Goal: Task Accomplishment & Management: Manage account settings

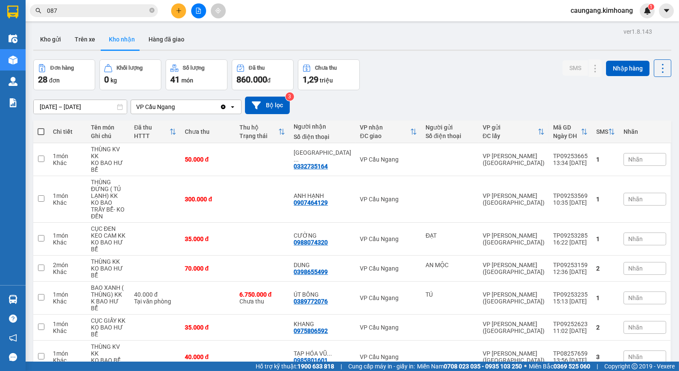
scroll to position [39, 0]
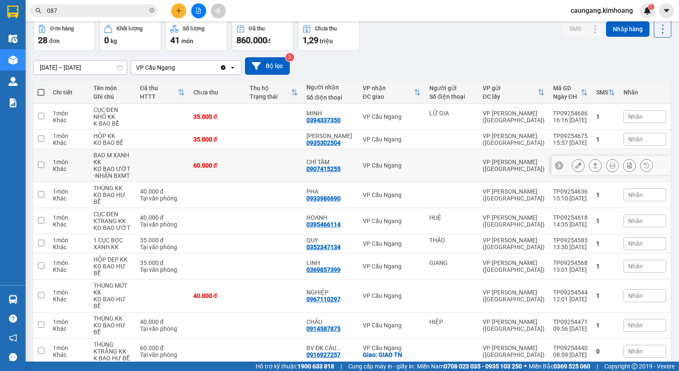
click at [238, 159] on td "60.000 đ" at bounding box center [217, 165] width 57 height 33
checkbox input "true"
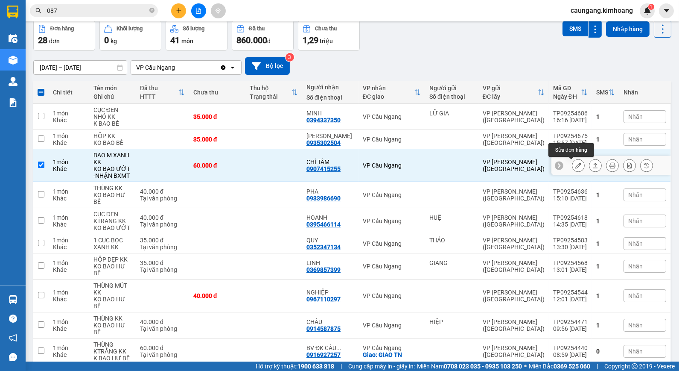
click at [575, 164] on icon at bounding box center [578, 165] width 6 height 6
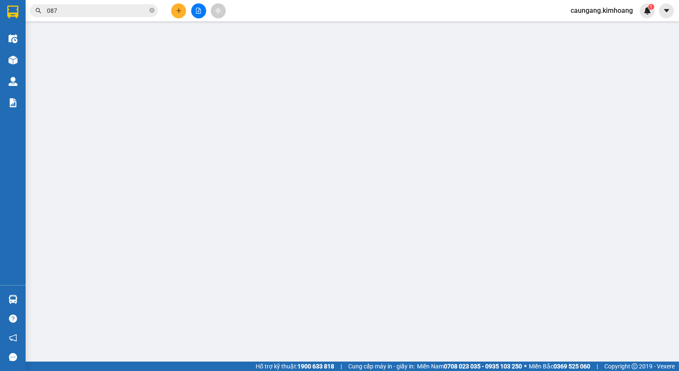
type input "0907415255"
type input "CHÍ TÂM"
type input "60.000"
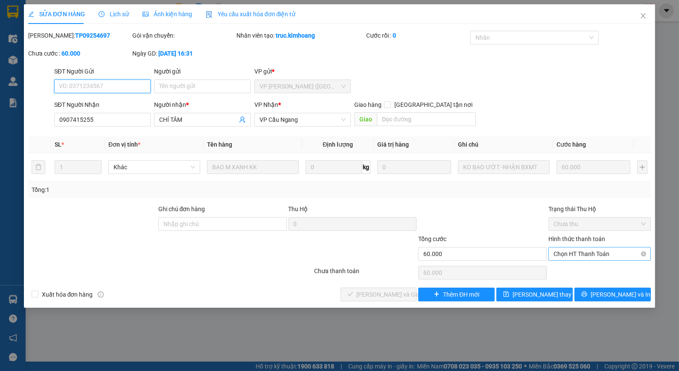
click at [584, 253] on span "Chọn HT Thanh Toán" at bounding box center [600, 253] width 92 height 13
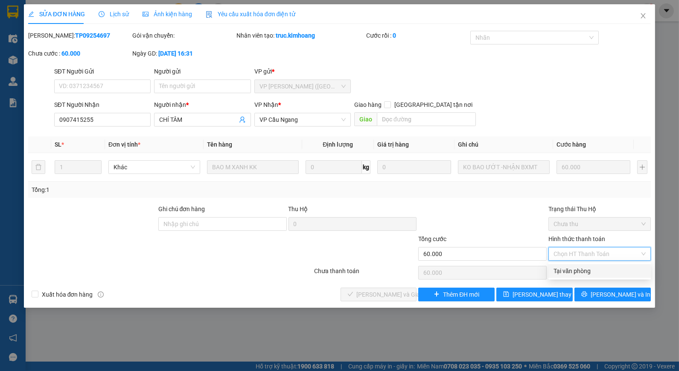
drag, startPoint x: 577, startPoint y: 270, endPoint x: 538, endPoint y: 262, distance: 39.7
click at [575, 269] on div "Tại văn phòng" at bounding box center [600, 270] width 92 height 9
type input "0"
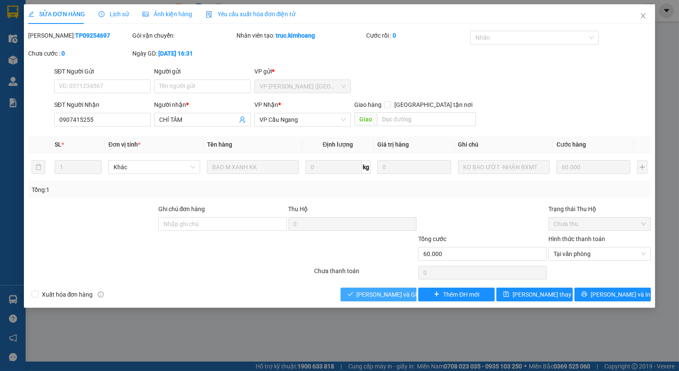
click at [375, 291] on span "[PERSON_NAME] và Giao hàng" at bounding box center [398, 293] width 82 height 9
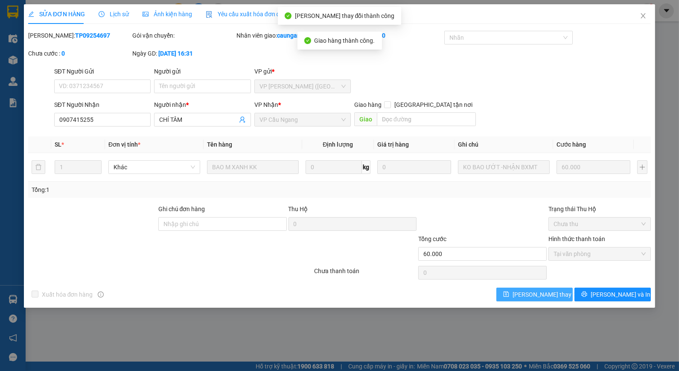
click at [527, 297] on span "[PERSON_NAME] thay đổi" at bounding box center [547, 293] width 68 height 9
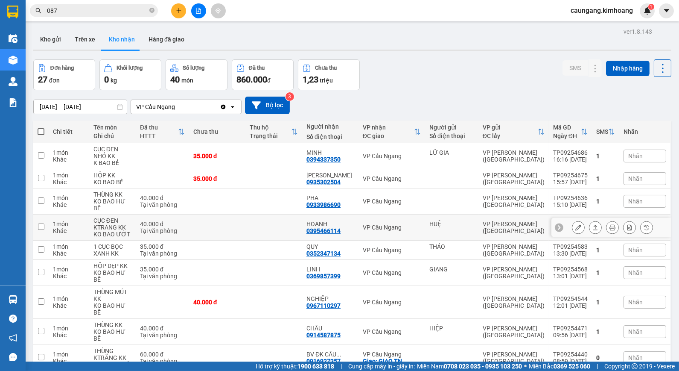
scroll to position [39, 0]
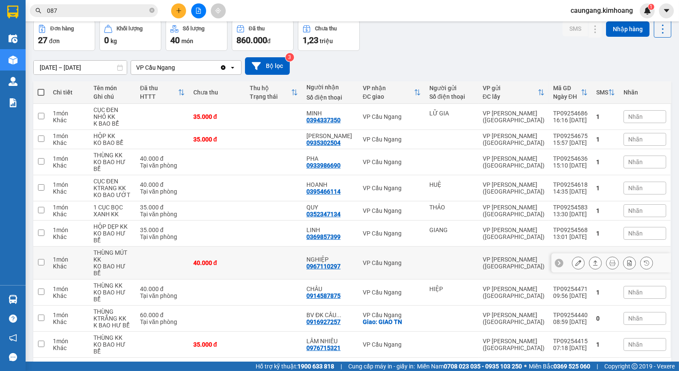
click at [372, 259] on div "VP Cầu Ngang" at bounding box center [392, 262] width 58 height 7
checkbox input "true"
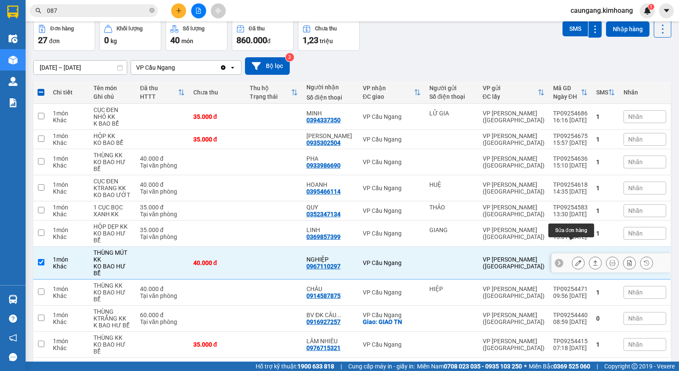
click at [575, 260] on icon at bounding box center [578, 263] width 6 height 6
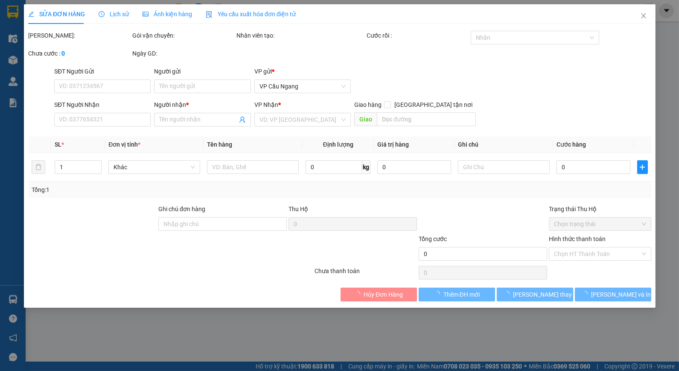
type input "0967110297"
type input "NGHIỆP"
type input "40.000"
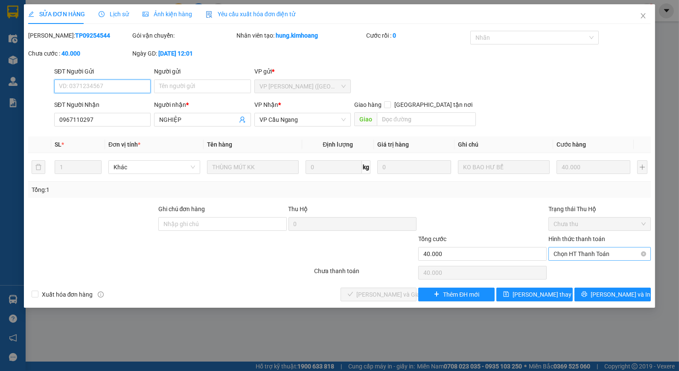
click at [581, 253] on span "Chọn HT Thanh Toán" at bounding box center [600, 253] width 92 height 13
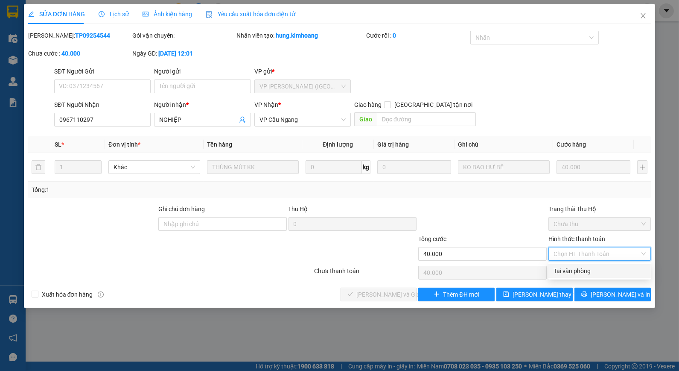
click at [573, 271] on div "Tại văn phòng" at bounding box center [600, 270] width 92 height 9
type input "0"
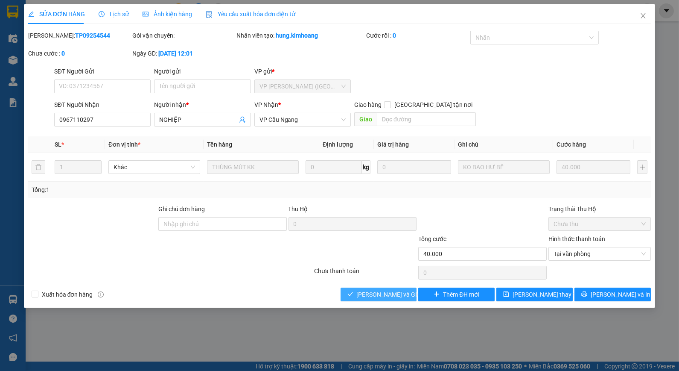
click at [406, 295] on span "[PERSON_NAME] và Giao hàng" at bounding box center [398, 293] width 82 height 9
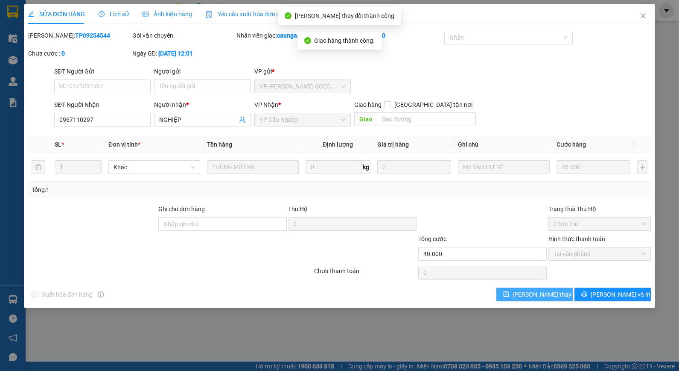
click at [520, 294] on button "[PERSON_NAME] thay đổi" at bounding box center [534, 294] width 76 height 14
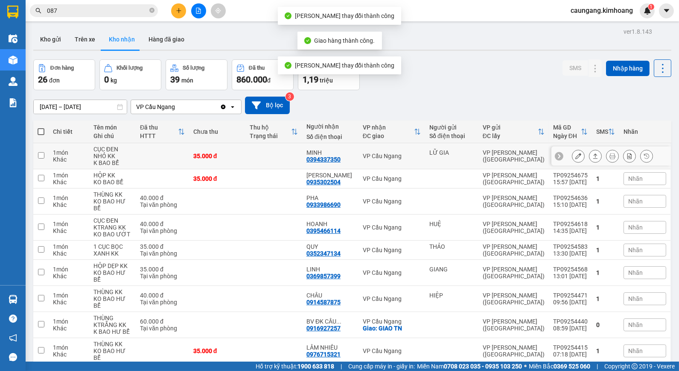
scroll to position [39, 0]
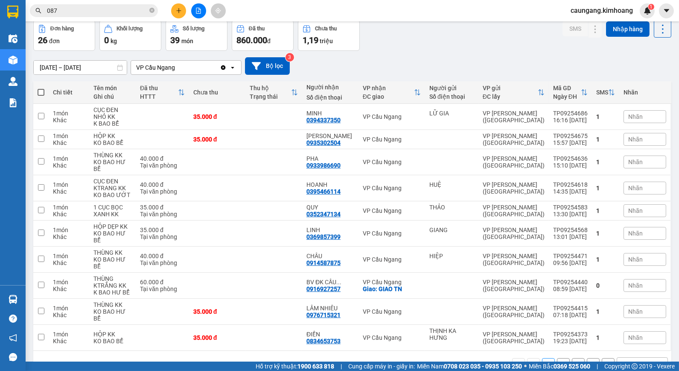
click at [573, 358] on button "3" at bounding box center [578, 364] width 13 height 13
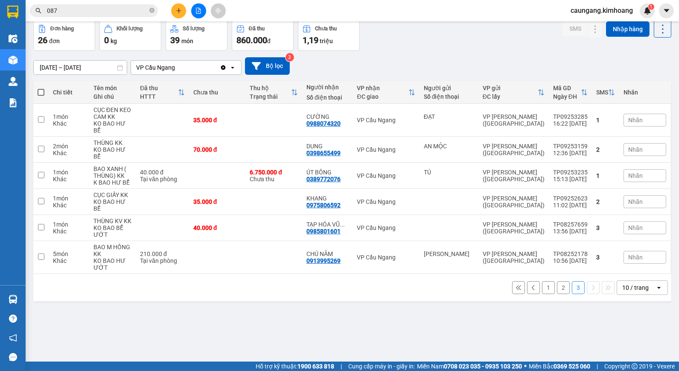
scroll to position [0, 0]
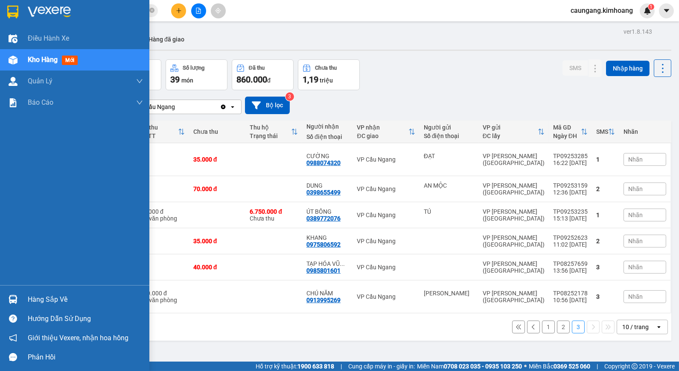
click at [41, 307] on div "Hàng sắp về" at bounding box center [74, 298] width 149 height 19
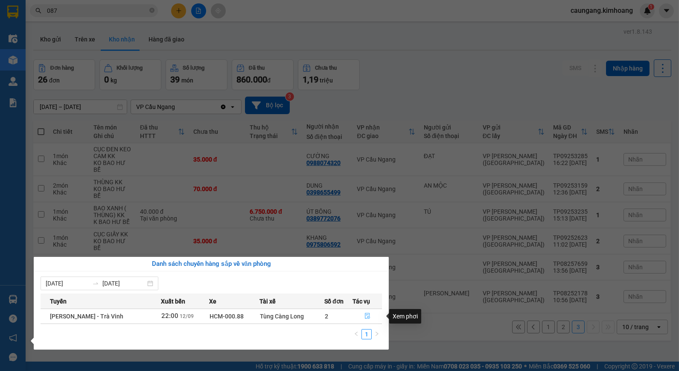
click at [365, 315] on icon "file-done" at bounding box center [368, 315] width 6 height 6
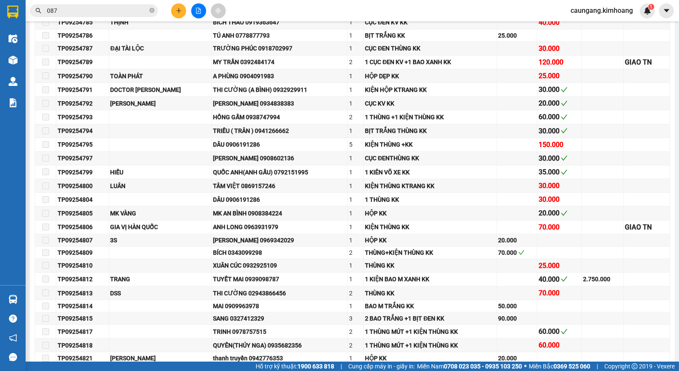
scroll to position [854, 0]
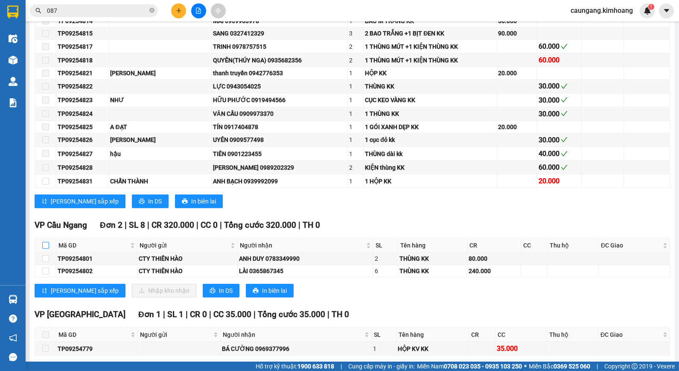
click at [47, 248] on input "checkbox" at bounding box center [45, 245] width 7 height 7
checkbox input "true"
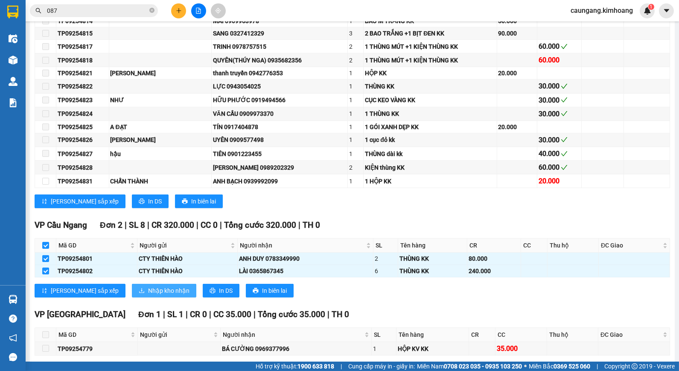
click at [132, 297] on button "Nhập kho nhận" at bounding box center [164, 290] width 64 height 14
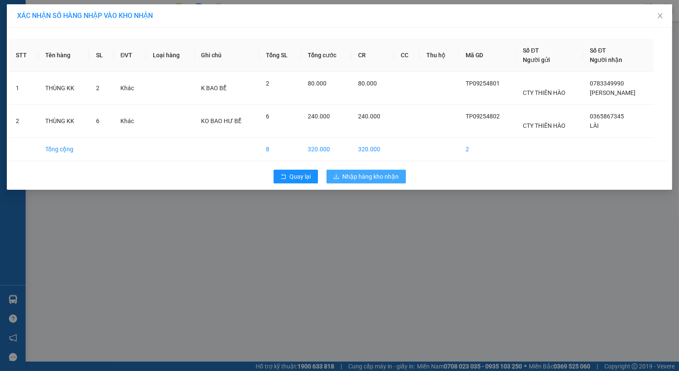
click at [343, 179] on span "Nhập hàng kho nhận" at bounding box center [371, 176] width 56 height 9
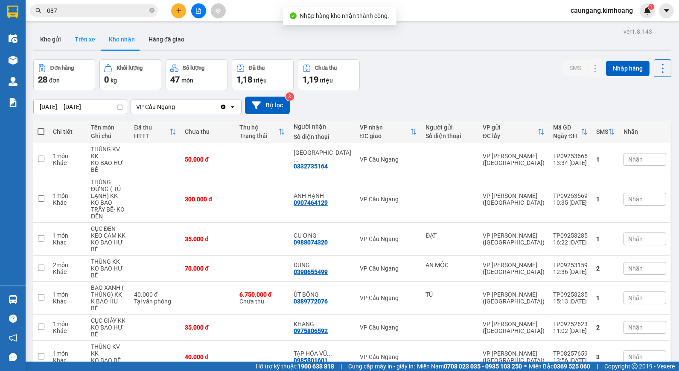
click at [78, 41] on button "Trên xe" at bounding box center [85, 39] width 34 height 20
type input "[DATE] – [DATE]"
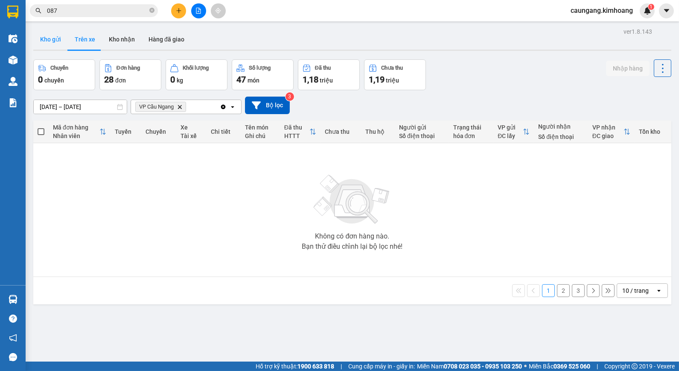
click at [50, 43] on button "Kho gửi" at bounding box center [50, 39] width 35 height 20
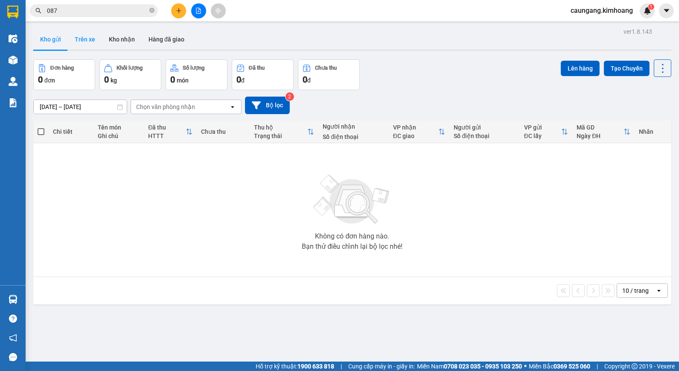
click at [84, 44] on button "Trên xe" at bounding box center [85, 39] width 34 height 20
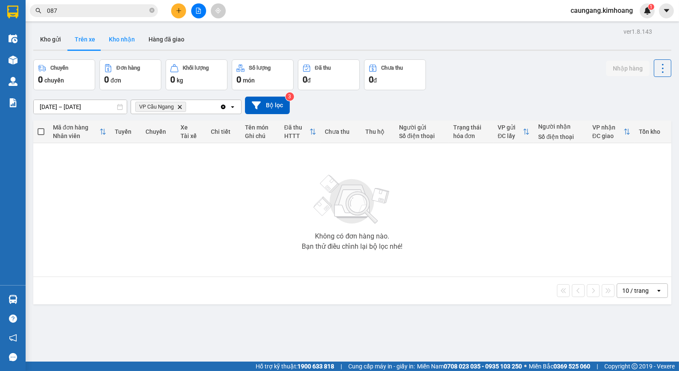
click at [121, 39] on button "Kho nhận" at bounding box center [122, 39] width 40 height 20
type input "[DATE] – [DATE]"
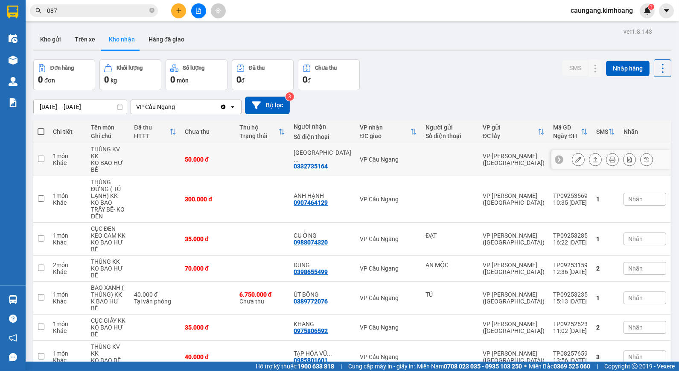
scroll to position [39, 0]
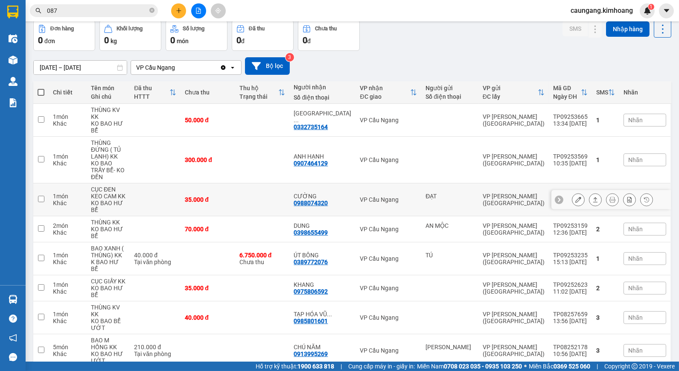
click at [102, 0] on button "Kho nhận" at bounding box center [122, 0] width 40 height 20
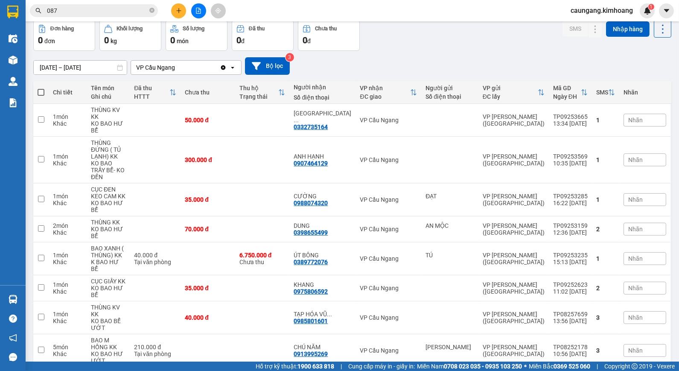
click at [102, 0] on button "Kho nhận" at bounding box center [122, 0] width 40 height 20
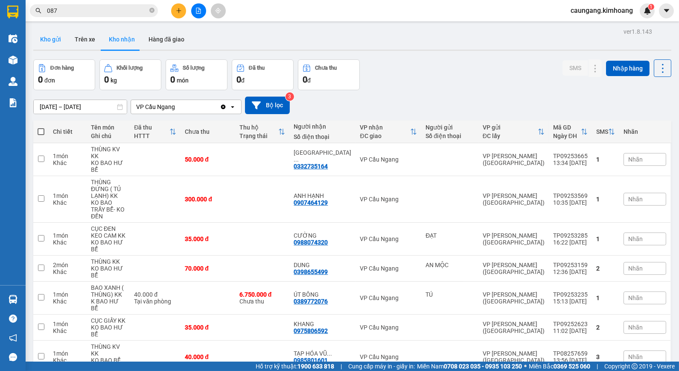
click at [60, 44] on button "Kho gửi" at bounding box center [50, 39] width 35 height 20
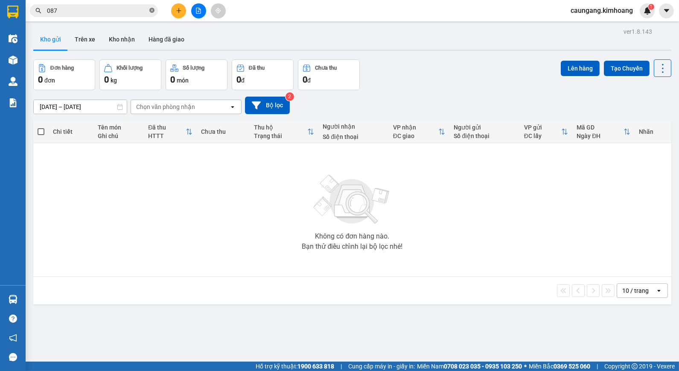
click at [152, 11] on icon "close-circle" at bounding box center [151, 10] width 5 height 5
click at [130, 6] on input "text" at bounding box center [97, 10] width 101 height 9
click at [245, 184] on div "Không có đơn hàng nào. Bạn thử điều chỉnh lại bộ lọc nhé!" at bounding box center [353, 210] width 630 height 128
click at [123, 13] on input "text" at bounding box center [97, 10] width 101 height 9
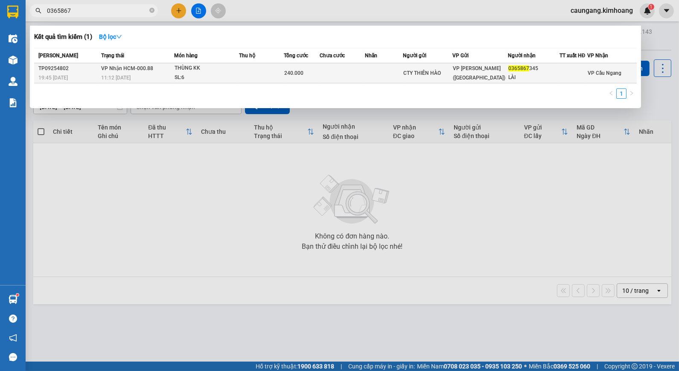
type input "0365867"
click at [342, 73] on td at bounding box center [342, 73] width 45 height 20
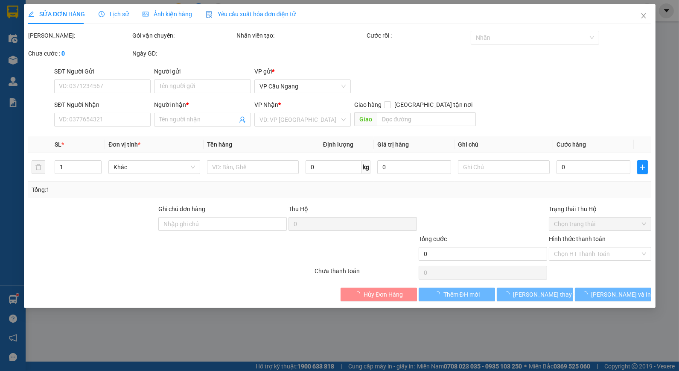
type input "CTY THIÊN HÀO"
type input "0365867345"
type input "LÀI"
type input "240.000"
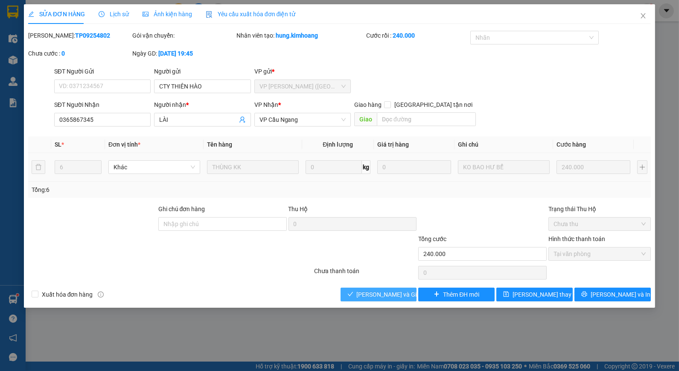
click at [383, 294] on span "[PERSON_NAME] và Giao hàng" at bounding box center [398, 293] width 82 height 9
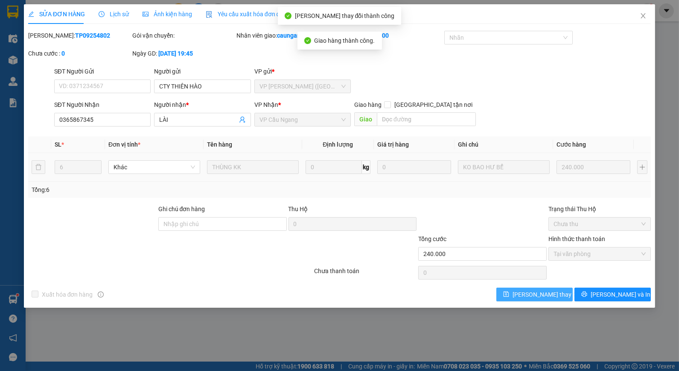
click at [533, 296] on span "[PERSON_NAME] thay đổi" at bounding box center [547, 293] width 68 height 9
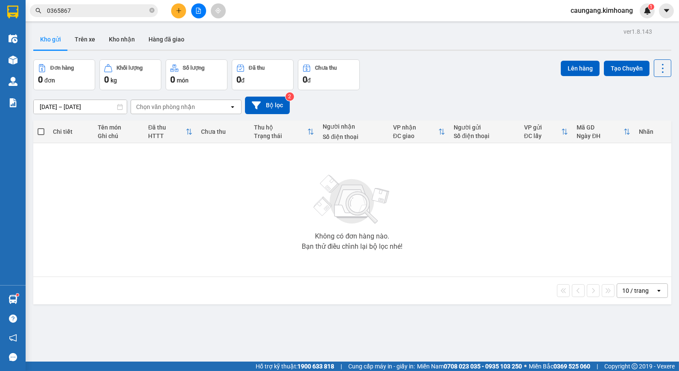
click at [177, 15] on button at bounding box center [178, 10] width 15 height 15
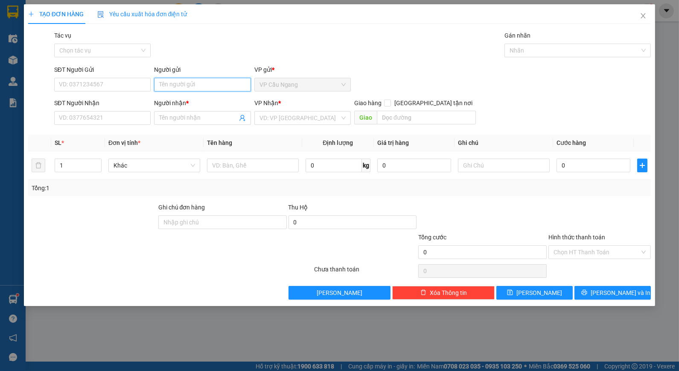
click at [188, 83] on input "Người gửi" at bounding box center [202, 85] width 96 height 14
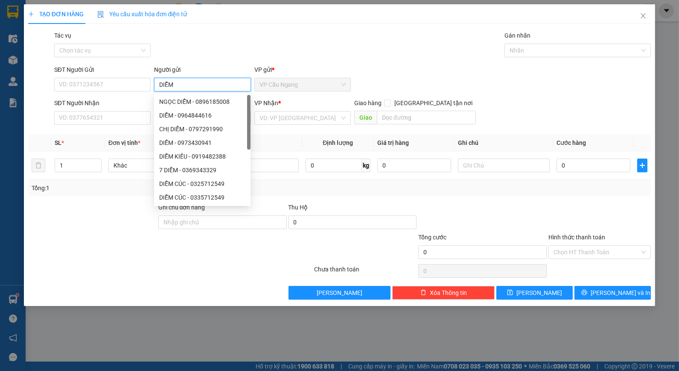
type input "DIỄM"
click at [198, 55] on div "Tác vụ Chọn tác vụ Gán nhãn Nhãn" at bounding box center [353, 46] width 601 height 30
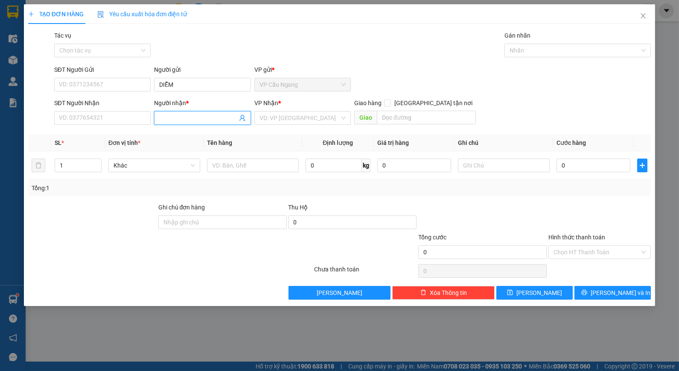
click at [182, 120] on input "Người nhận *" at bounding box center [198, 117] width 78 height 9
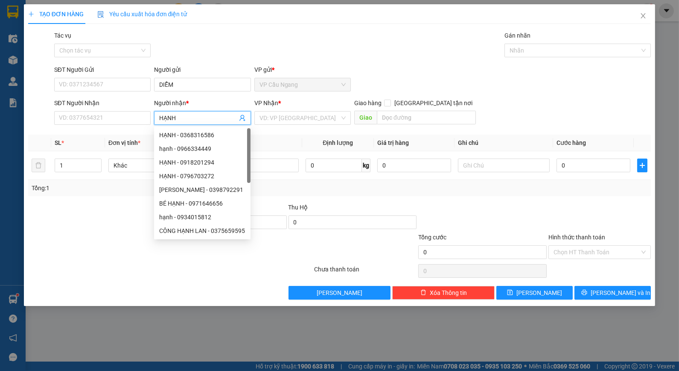
type input "HẠNH"
click at [174, 42] on div "Tác vụ Chọn tác vụ Gán nhãn Nhãn" at bounding box center [353, 46] width 601 height 30
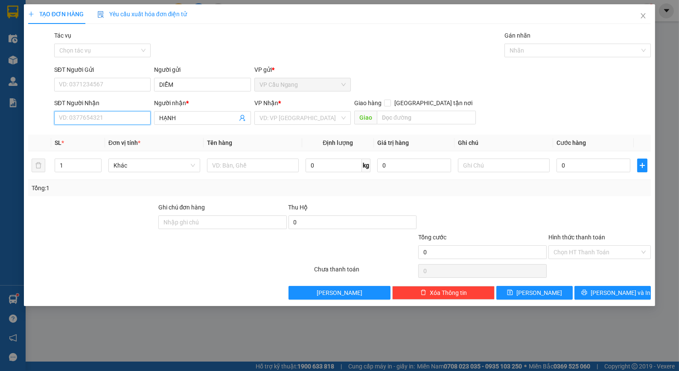
click at [135, 116] on input "SĐT Người Nhận" at bounding box center [102, 118] width 96 height 14
type input "0913122292"
click at [103, 136] on div "0913122292 - HẠNH" at bounding box center [102, 134] width 86 height 9
type input "HẠNH"
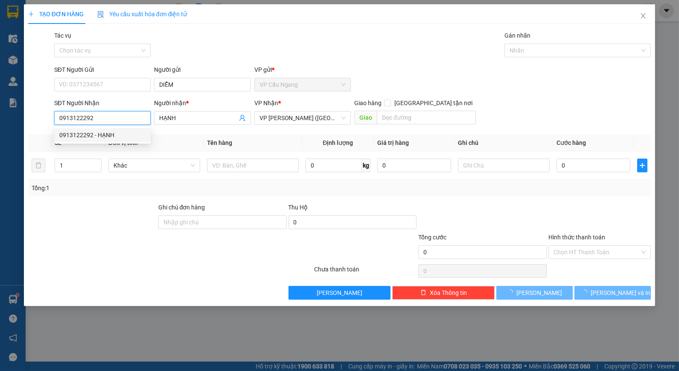
type input "35.000"
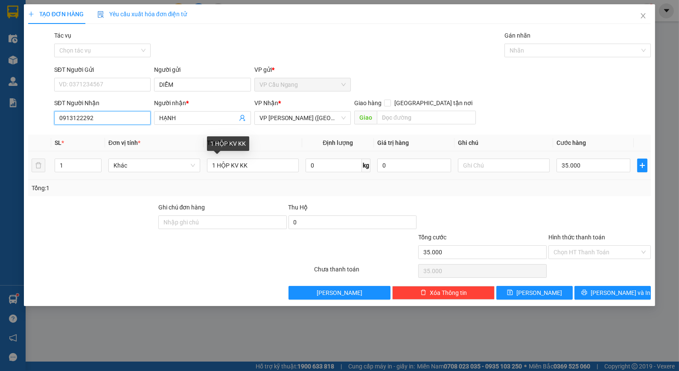
type input "0913122292"
click at [569, 185] on div "Tổng: 1" at bounding box center [340, 187] width 616 height 9
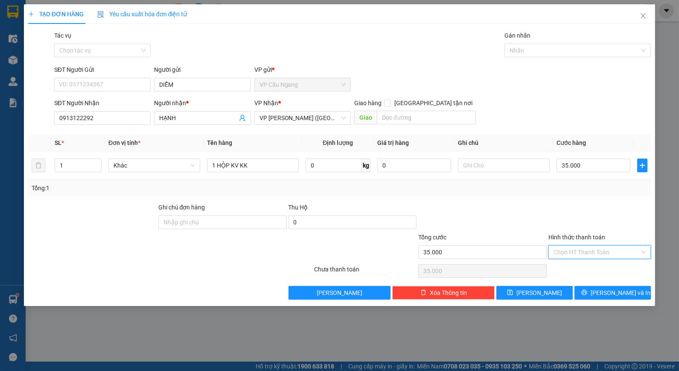
drag, startPoint x: 584, startPoint y: 255, endPoint x: 599, endPoint y: 265, distance: 18.4
click at [585, 256] on input "Hình thức thanh toán" at bounding box center [597, 251] width 86 height 13
drag, startPoint x: 598, startPoint y: 269, endPoint x: 587, endPoint y: 276, distance: 12.1
click at [597, 271] on div "Tại văn phòng" at bounding box center [600, 268] width 92 height 9
type input "0"
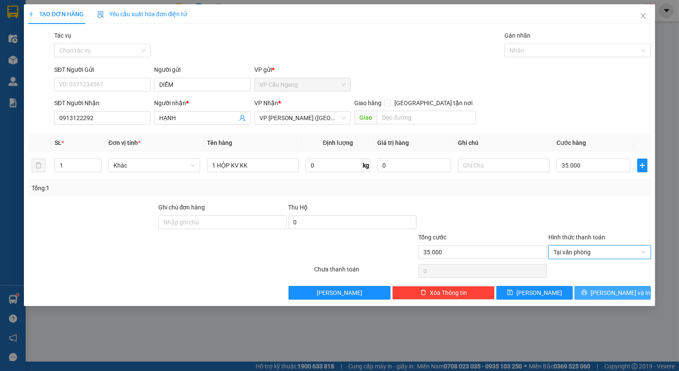
drag, startPoint x: 614, startPoint y: 291, endPoint x: 603, endPoint y: 295, distance: 11.7
click at [613, 292] on span "[PERSON_NAME] và In" at bounding box center [621, 292] width 60 height 9
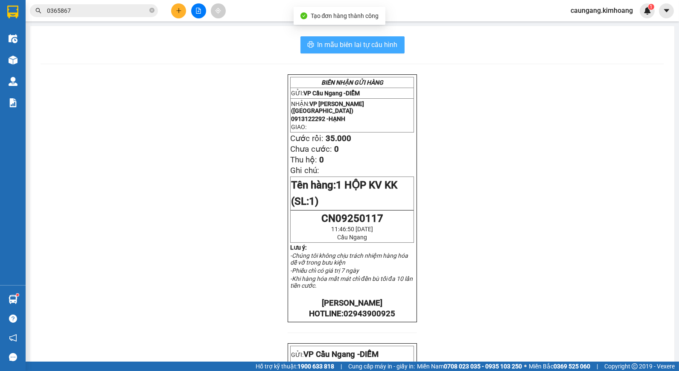
click at [377, 41] on span "In mẫu biên lai tự cấu hình" at bounding box center [358, 44] width 80 height 11
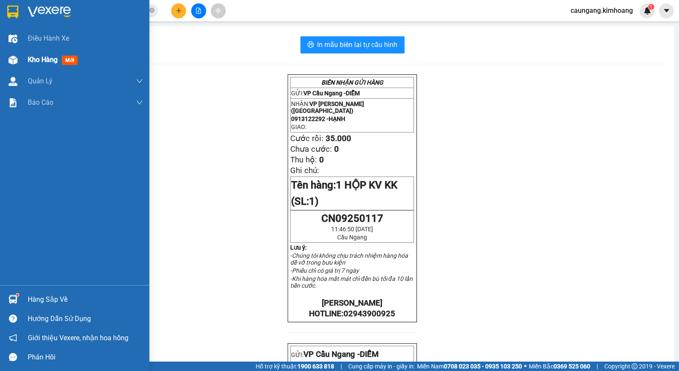
click at [29, 58] on span "Kho hàng" at bounding box center [43, 59] width 30 height 8
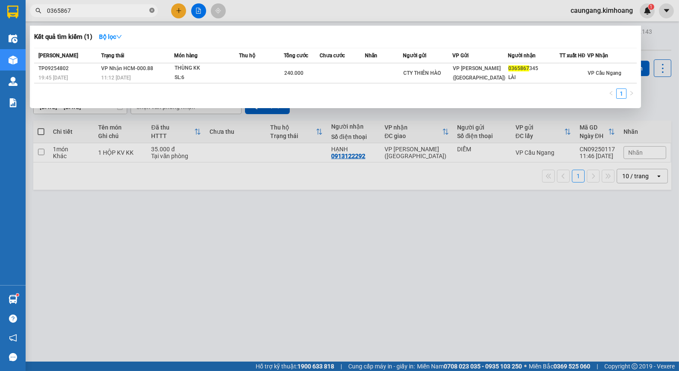
click at [151, 11] on icon "close-circle" at bounding box center [151, 10] width 5 height 5
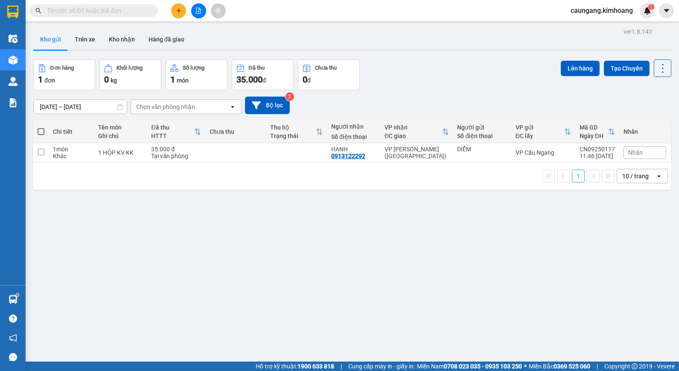
click at [124, 15] on input "text" at bounding box center [97, 10] width 101 height 9
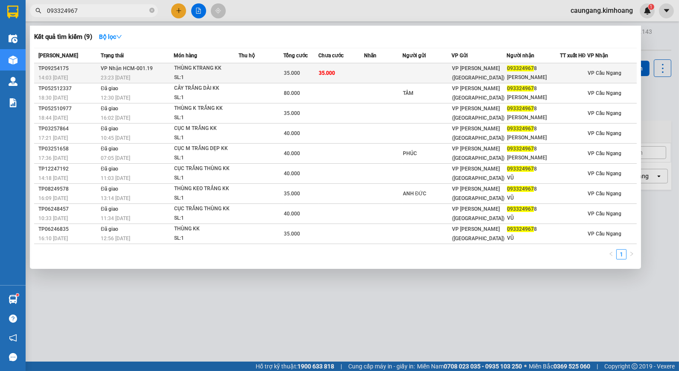
type input "093324967"
click at [384, 76] on td at bounding box center [384, 73] width 38 height 20
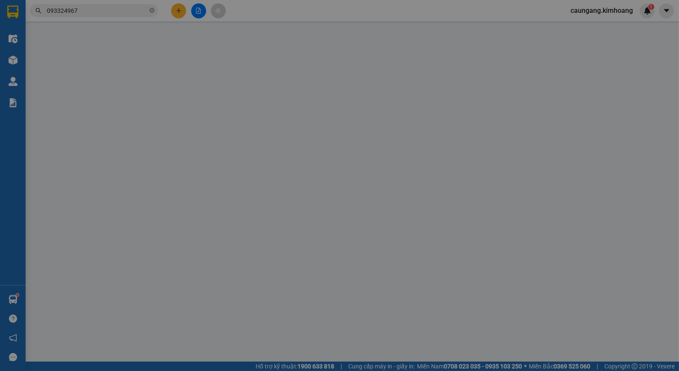
type input "0933249678"
type input "[PERSON_NAME]"
type input "35.000"
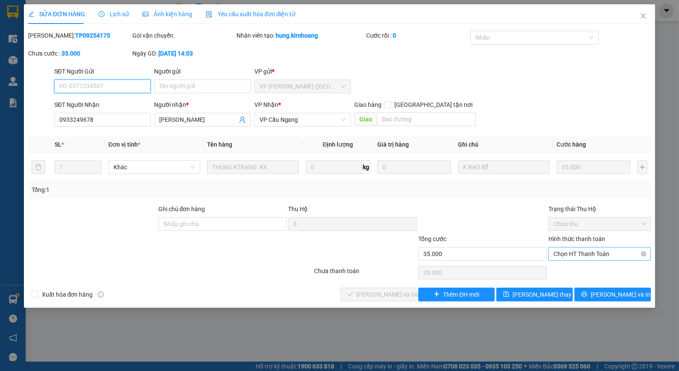
drag, startPoint x: 569, startPoint y: 253, endPoint x: 571, endPoint y: 258, distance: 5.8
click at [569, 254] on span "Chọn HT Thanh Toán" at bounding box center [600, 253] width 92 height 13
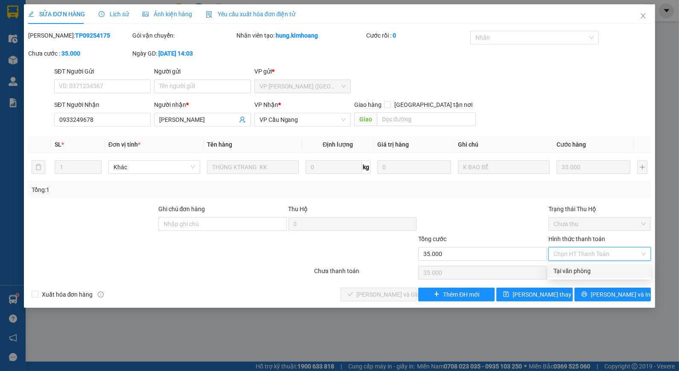
click at [570, 265] on div "Tại văn phòng" at bounding box center [600, 271] width 102 height 14
type input "0"
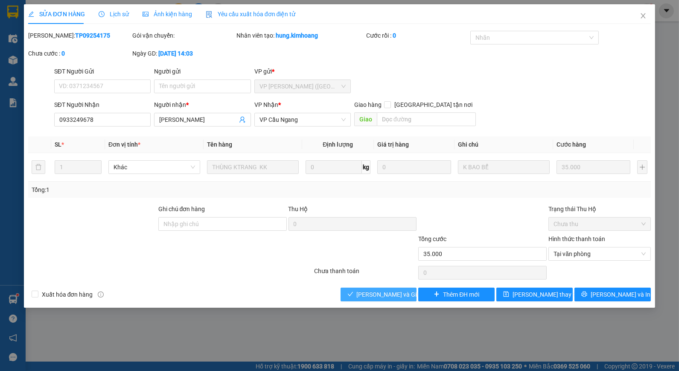
click at [412, 294] on button "[PERSON_NAME] và Giao hàng" at bounding box center [379, 294] width 76 height 14
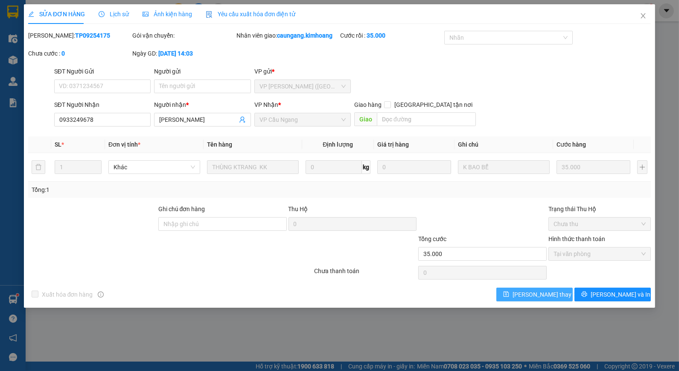
click at [539, 292] on span "[PERSON_NAME] thay đổi" at bounding box center [547, 293] width 68 height 9
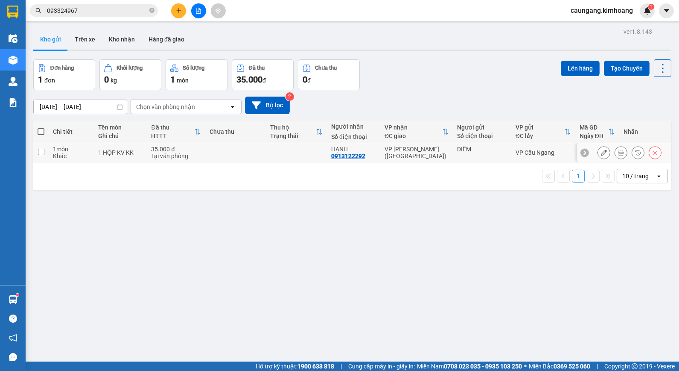
click at [411, 146] on td "VP [PERSON_NAME] ([GEOGRAPHIC_DATA])" at bounding box center [416, 152] width 73 height 19
checkbox input "true"
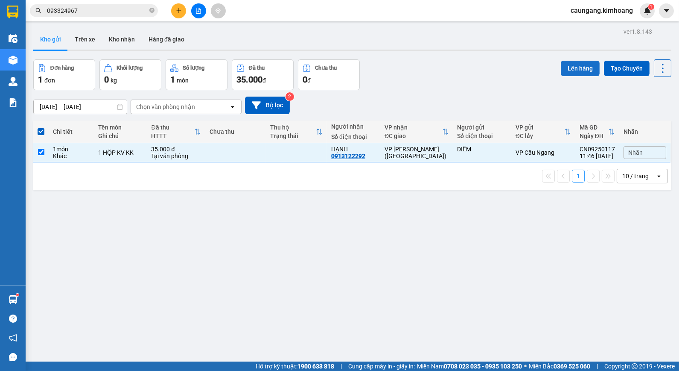
click at [571, 63] on button "Lên hàng" at bounding box center [580, 68] width 39 height 15
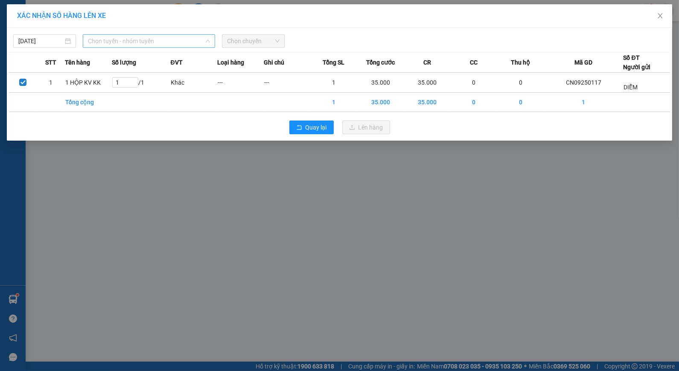
click at [189, 40] on span "Chọn tuyến - nhóm tuyến" at bounding box center [149, 41] width 122 height 13
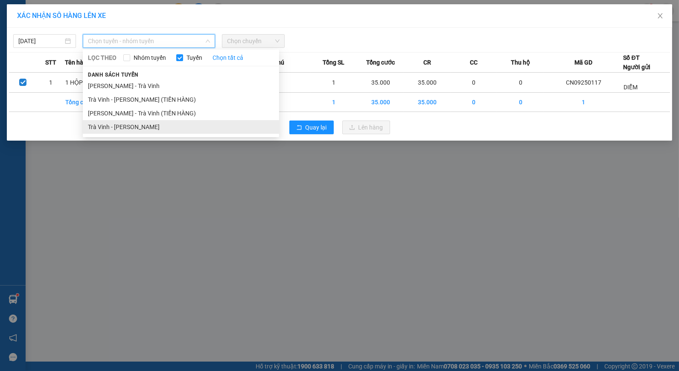
click at [162, 121] on li "Trà Vinh - [PERSON_NAME]" at bounding box center [181, 127] width 196 height 14
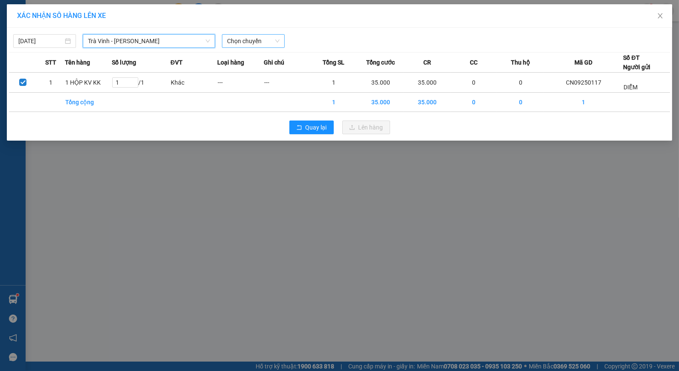
click at [261, 41] on span "Chọn chuyến" at bounding box center [253, 41] width 53 height 13
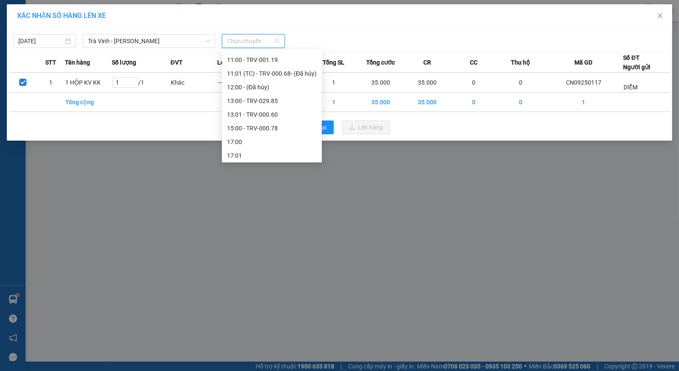
scroll to position [205, 0]
drag, startPoint x: 257, startPoint y: 102, endPoint x: 268, endPoint y: 117, distance: 17.7
click at [257, 101] on div "13:01 - TRV-000.60" at bounding box center [272, 98] width 90 height 9
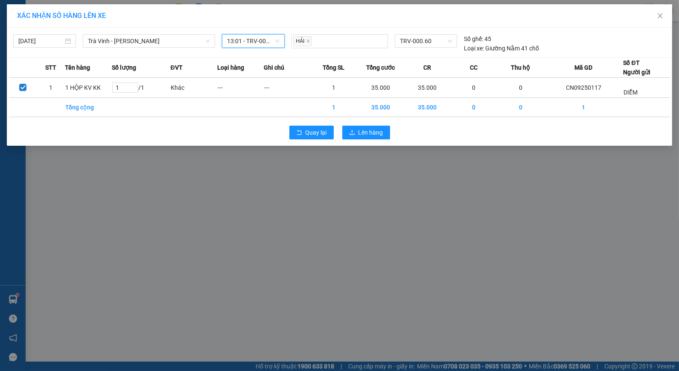
click at [336, 158] on div "XÁC NHẬN SỐ HÀNG LÊN XE [DATE] [GEOGRAPHIC_DATA] - [GEOGRAPHIC_DATA] LỌC THEO N…" at bounding box center [339, 185] width 679 height 371
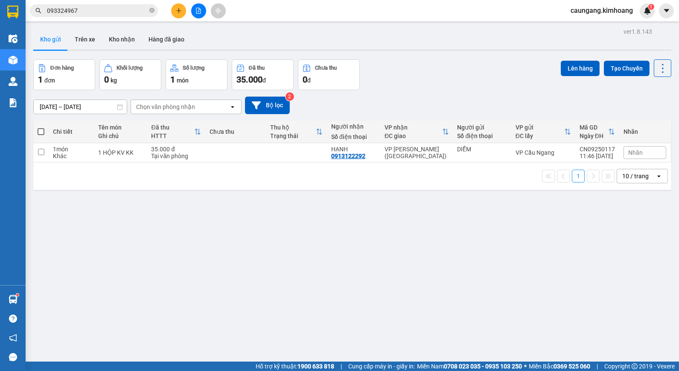
click at [149, 10] on span "093324967" at bounding box center [94, 10] width 128 height 13
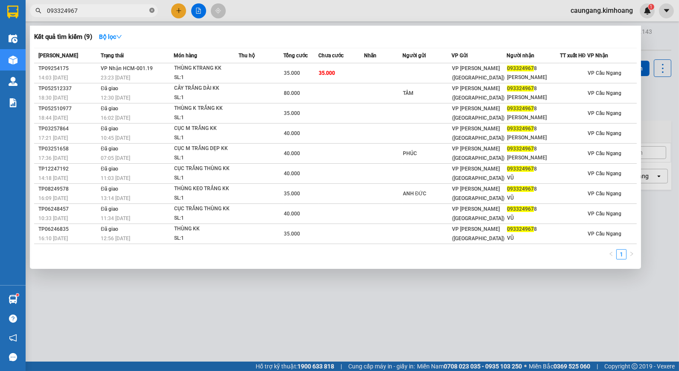
click at [152, 9] on icon "close-circle" at bounding box center [151, 10] width 5 height 5
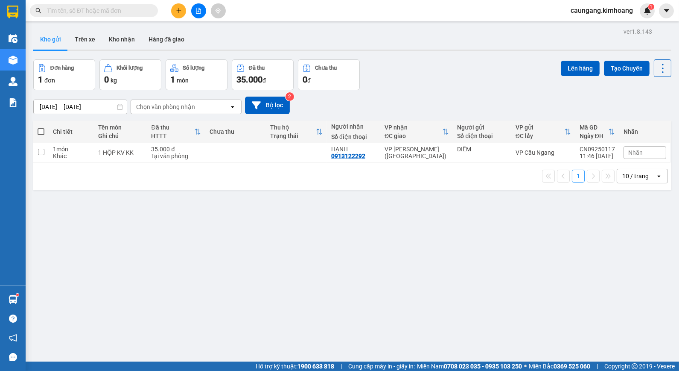
click at [135, 9] on input "text" at bounding box center [97, 10] width 101 height 9
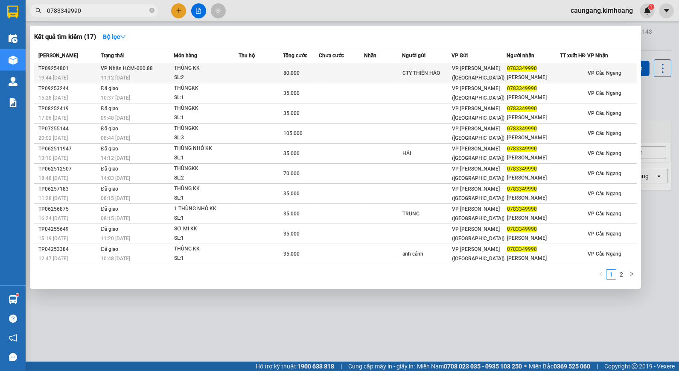
type input "0783349990"
click at [357, 70] on td at bounding box center [341, 73] width 45 height 20
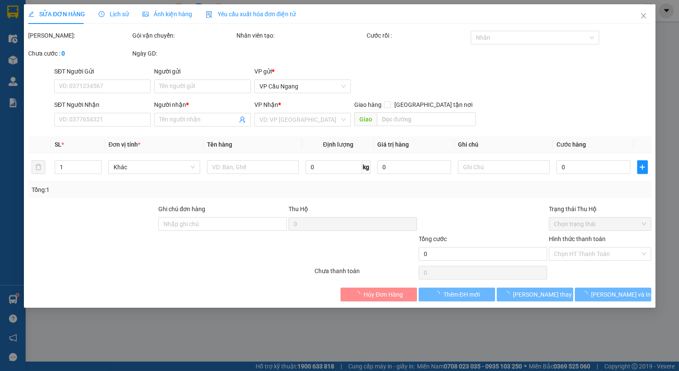
type input "CTY THIÊN HÀO"
type input "0783349990"
type input "[PERSON_NAME]"
type input "80.000"
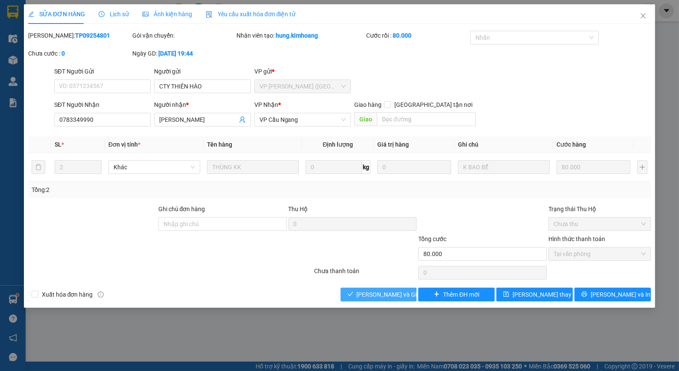
click at [371, 293] on span "[PERSON_NAME] và Giao hàng" at bounding box center [398, 293] width 82 height 9
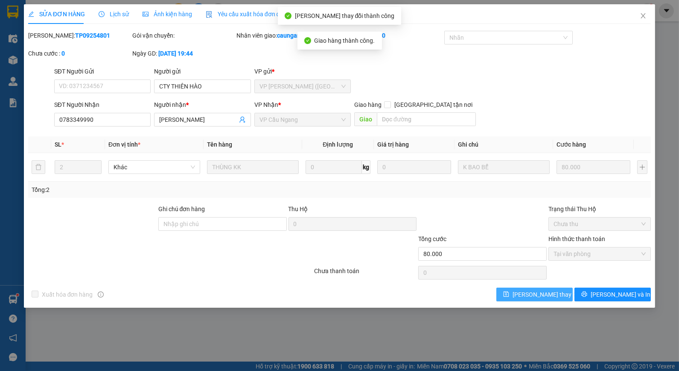
click at [534, 291] on span "[PERSON_NAME] thay đổi" at bounding box center [547, 293] width 68 height 9
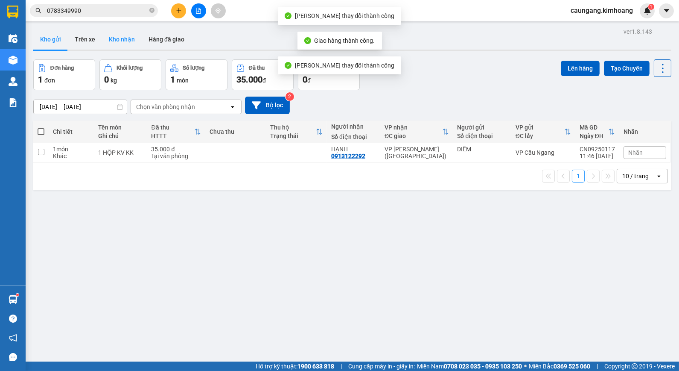
click at [125, 37] on button "Kho nhận" at bounding box center [122, 39] width 40 height 20
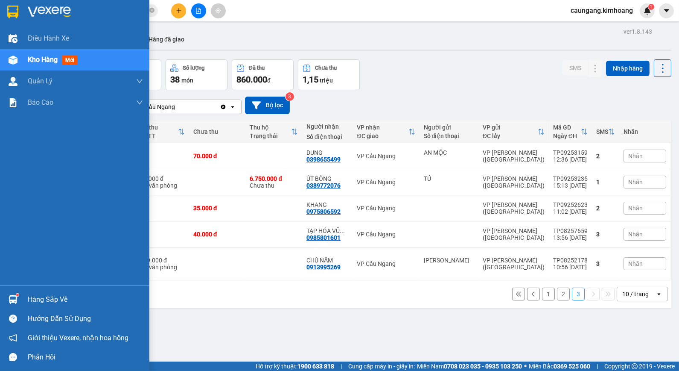
click at [19, 304] on div at bounding box center [13, 299] width 15 height 15
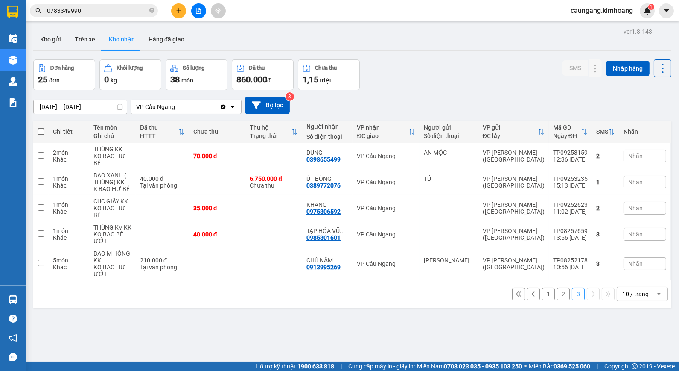
click at [456, 310] on section "Kết quả tìm kiếm ( 17 ) Bộ lọc Mã ĐH Trạng thái Món hàng Thu hộ Tổng cước Chưa …" at bounding box center [339, 185] width 679 height 371
click at [557, 287] on button "2" at bounding box center [563, 293] width 13 height 13
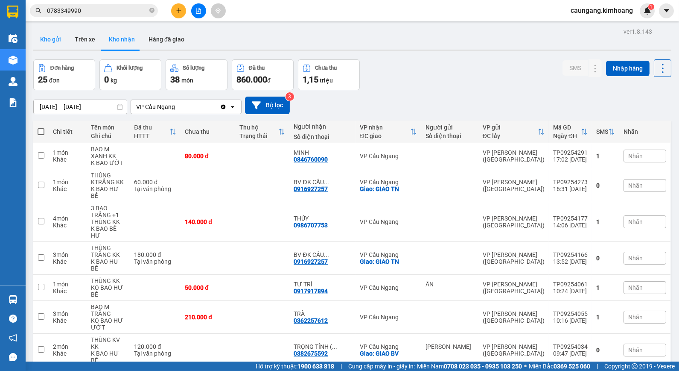
click at [51, 39] on button "Kho gửi" at bounding box center [50, 39] width 35 height 20
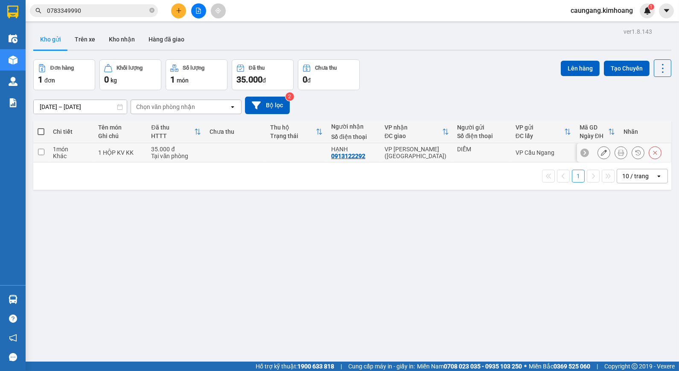
click at [453, 150] on td "DIỄM" at bounding box center [482, 152] width 58 height 19
checkbox input "true"
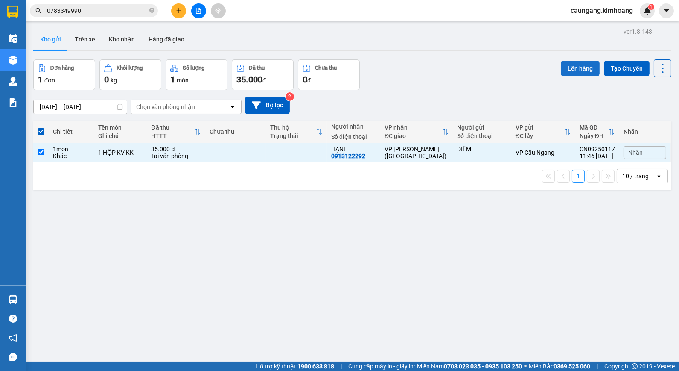
click at [568, 68] on button "Lên hàng" at bounding box center [580, 68] width 39 height 15
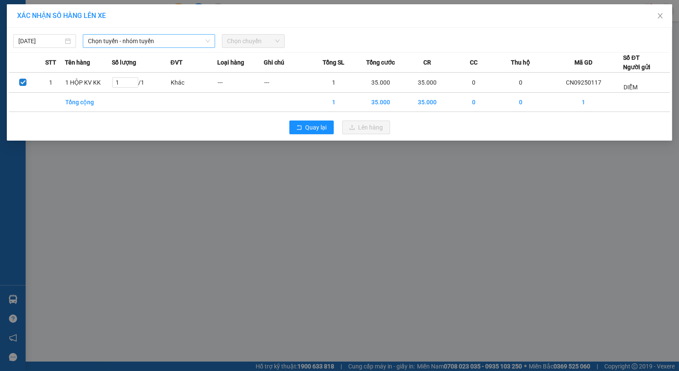
click at [159, 40] on span "Chọn tuyến - nhóm tuyến" at bounding box center [149, 41] width 122 height 13
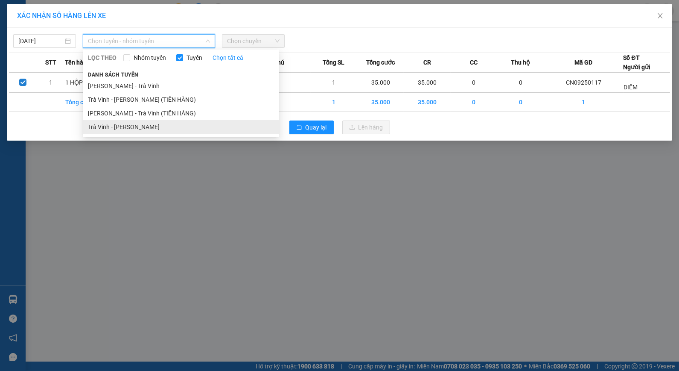
click at [138, 125] on li "Trà Vinh - [PERSON_NAME]" at bounding box center [181, 127] width 196 height 14
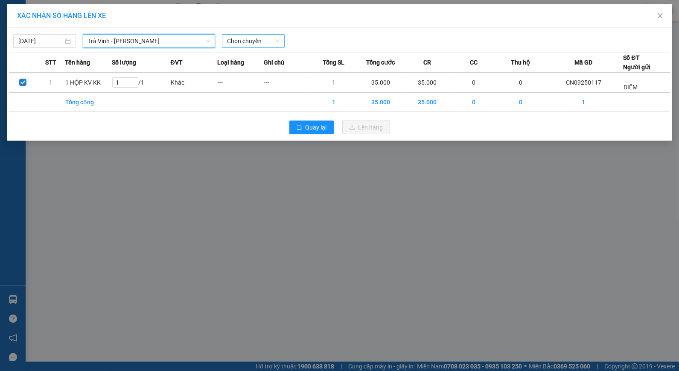
click at [236, 43] on span "Chọn chuyến" at bounding box center [253, 41] width 53 height 13
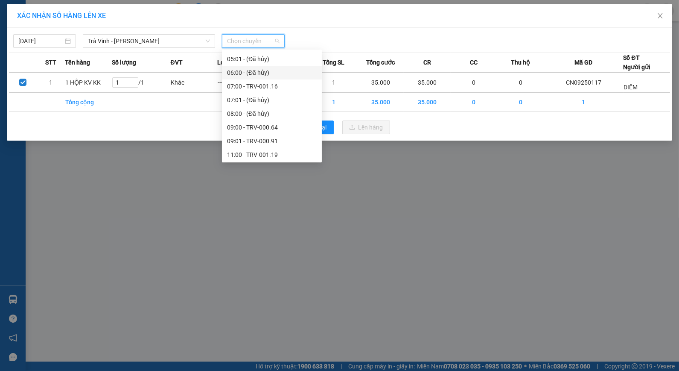
scroll to position [190, 0]
click at [263, 110] on div "13:01 - TRV-000.60" at bounding box center [272, 114] width 90 height 9
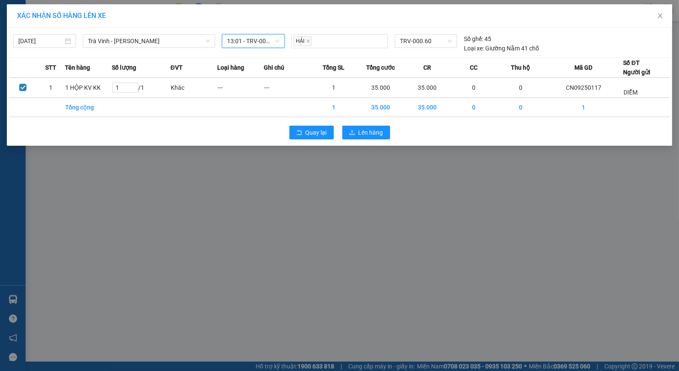
click at [263, 44] on span "13:01 - TRV-000.60" at bounding box center [253, 41] width 53 height 13
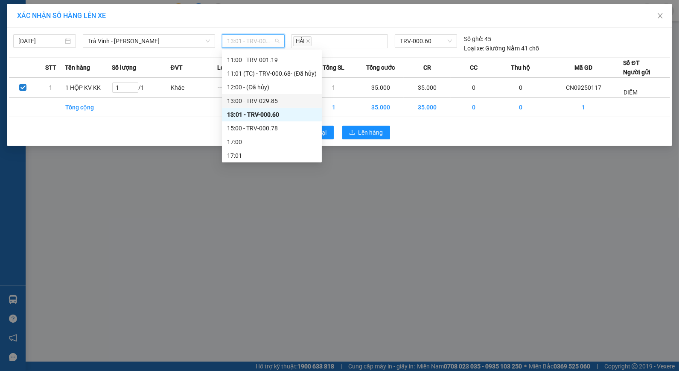
click at [259, 104] on div "13:00 - TRV-029.85" at bounding box center [272, 100] width 90 height 9
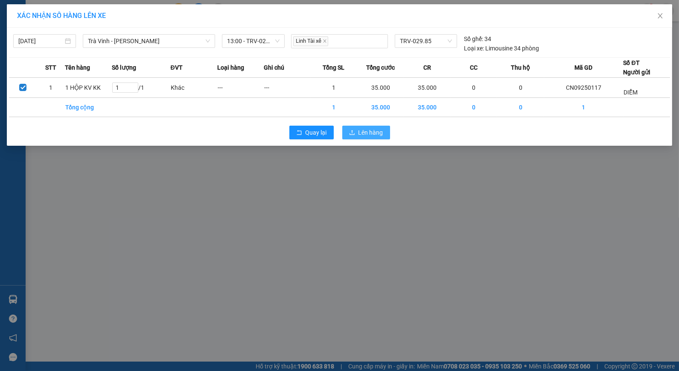
click at [356, 128] on button "Lên hàng" at bounding box center [366, 133] width 48 height 14
